Goal: Find specific page/section: Find specific page/section

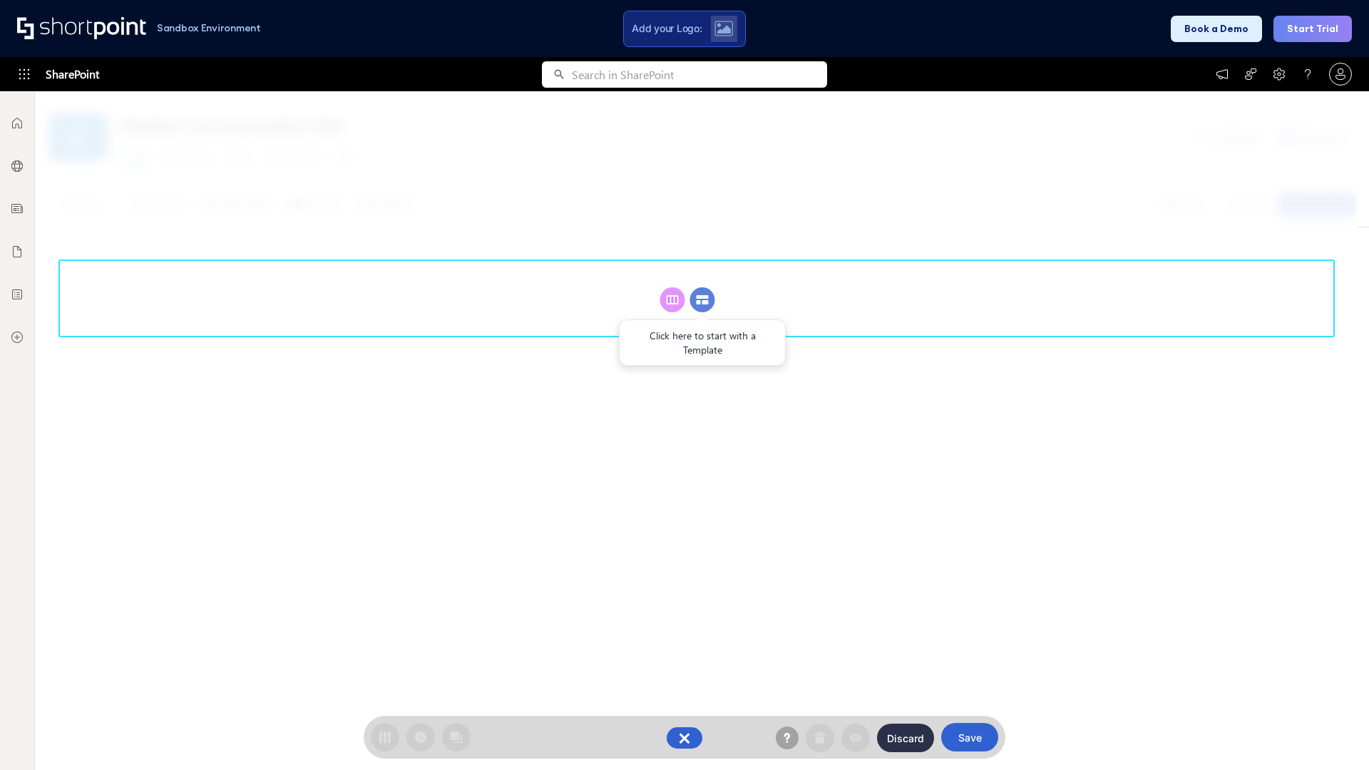
click at [702, 299] on circle at bounding box center [702, 299] width 25 height 25
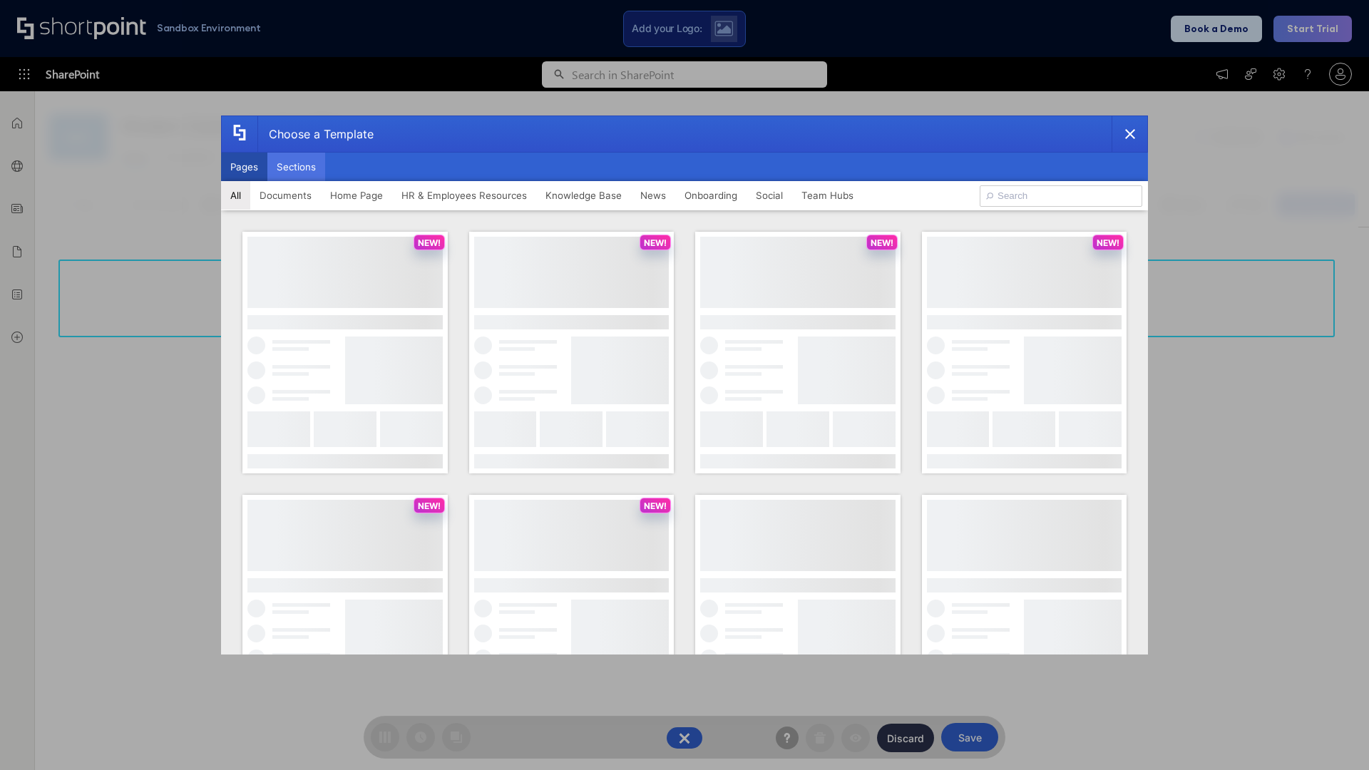
click at [296, 167] on button "Sections" at bounding box center [296, 167] width 58 height 29
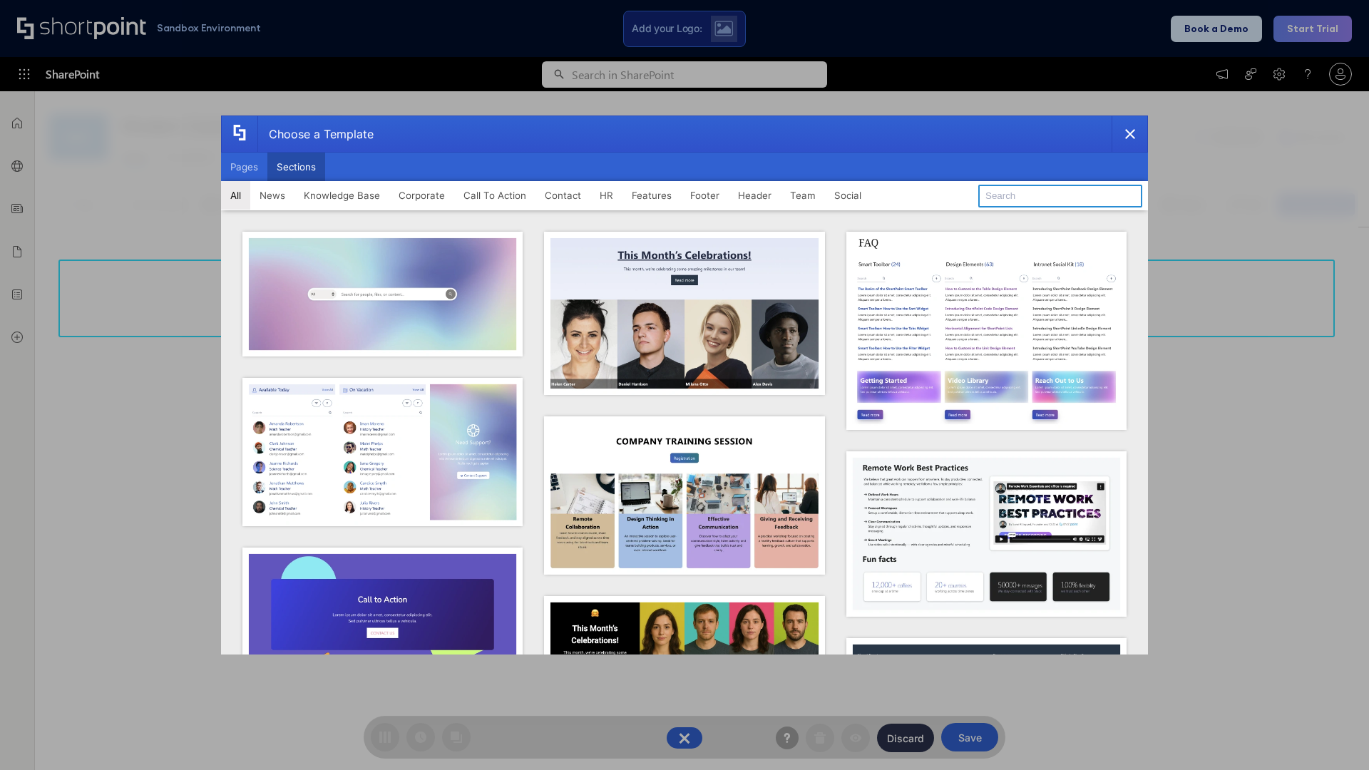
type input "Social"
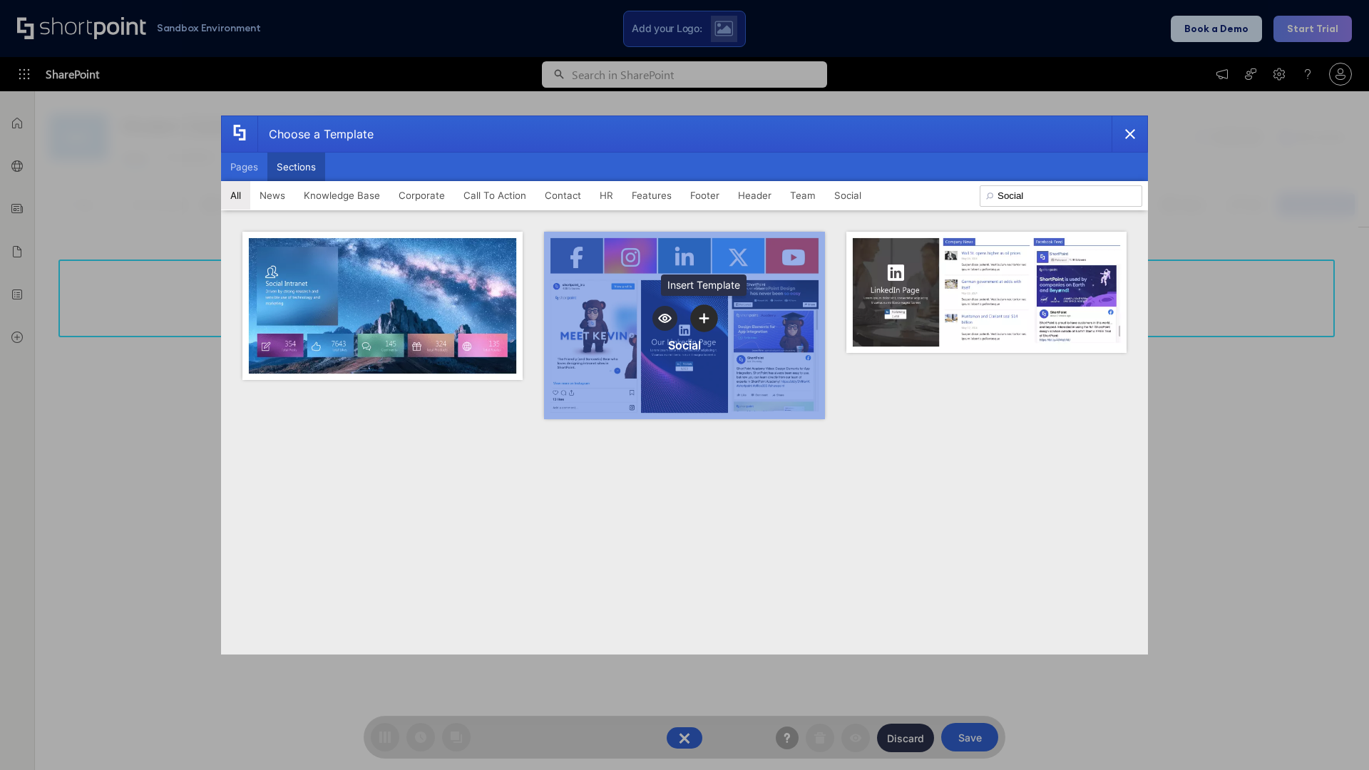
click at [704, 318] on icon "template selector" at bounding box center [704, 318] width 10 height 10
